Goal: Browse casually

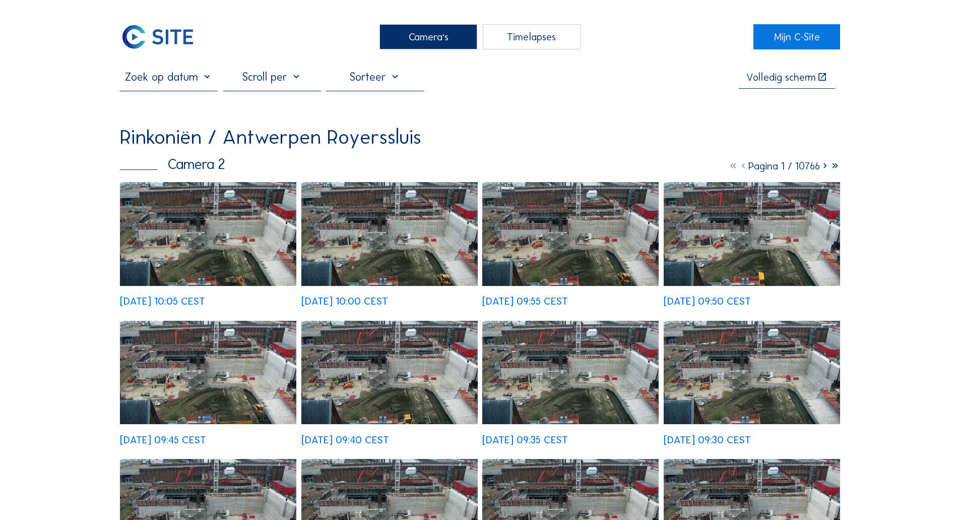
click at [292, 224] on img at bounding box center [208, 233] width 176 height 103
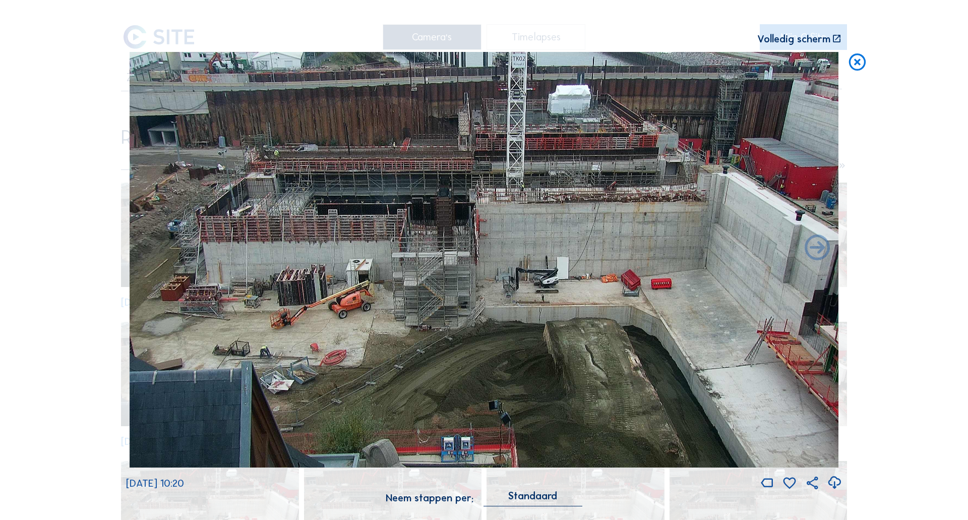
click at [863, 67] on icon at bounding box center [857, 62] width 20 height 21
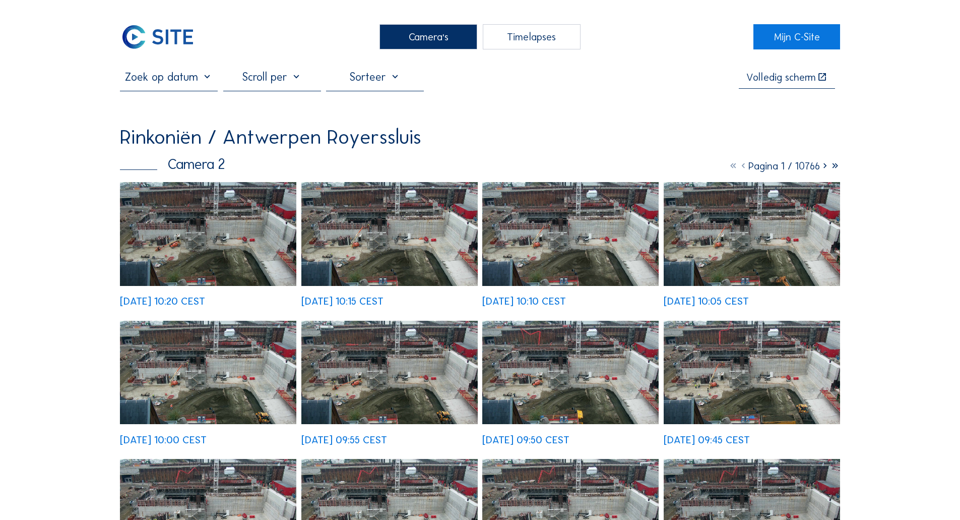
drag, startPoint x: 878, startPoint y: 91, endPoint x: 873, endPoint y: 94, distance: 5.5
click at [179, 28] on img at bounding box center [158, 36] width 76 height 25
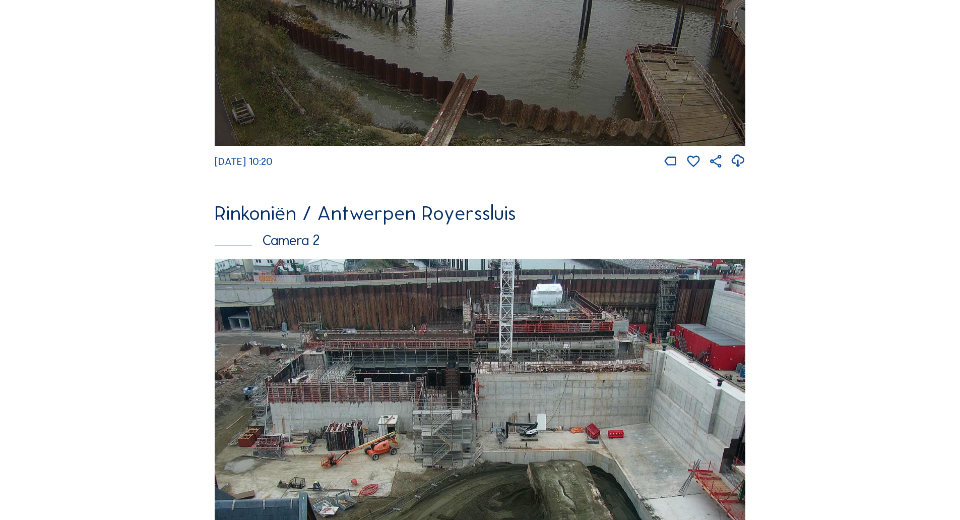
scroll to position [64, 0]
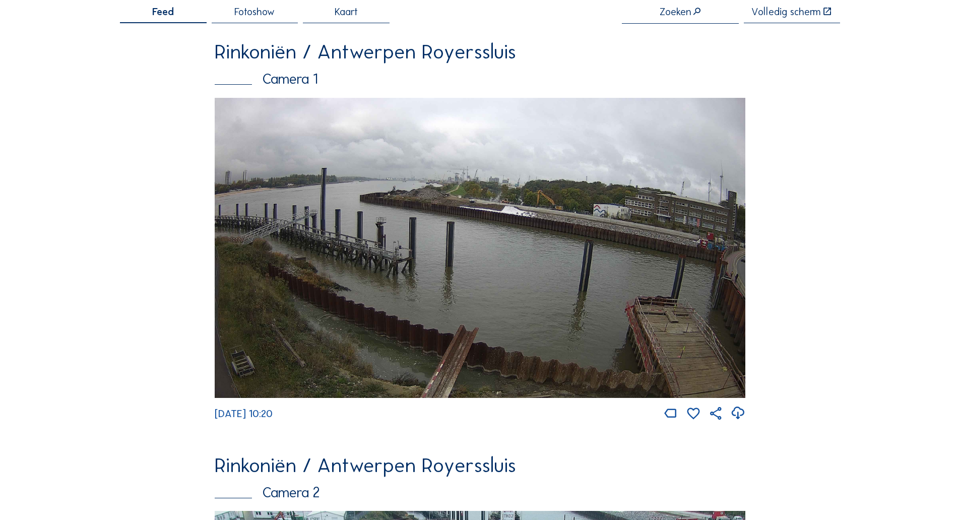
click at [410, 214] on img at bounding box center [480, 248] width 531 height 300
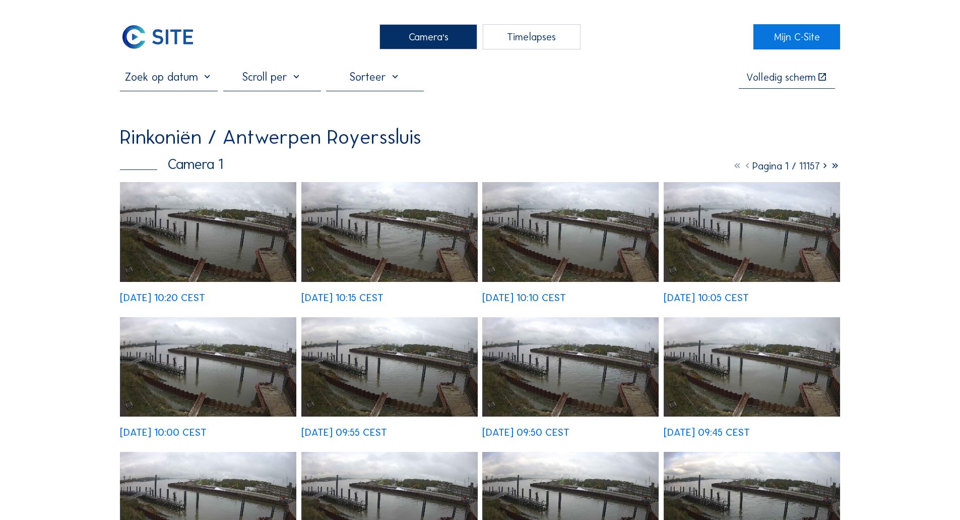
click at [188, 266] on img at bounding box center [208, 232] width 176 height 100
